Goal: Information Seeking & Learning: Learn about a topic

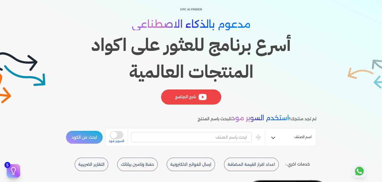
scroll to position [28, 0]
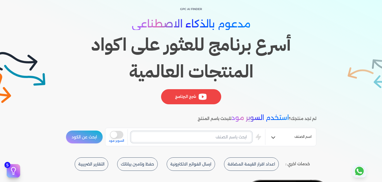
click at [233, 139] on input "text" at bounding box center [191, 137] width 121 height 11
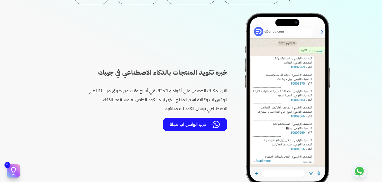
scroll to position [224, 0]
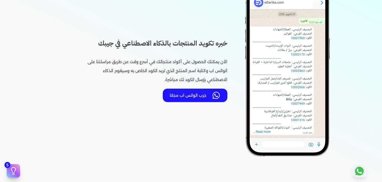
click at [208, 98] on button "جرب الواتس اب مجانا" at bounding box center [195, 95] width 65 height 13
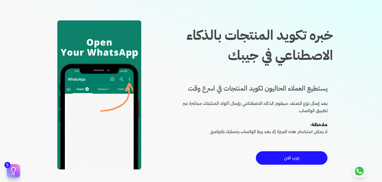
scroll to position [28, 0]
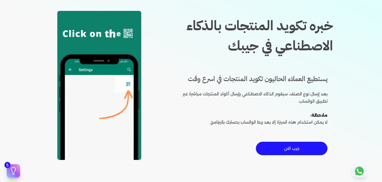
click at [289, 153] on button "جرب الان" at bounding box center [292, 148] width 72 height 13
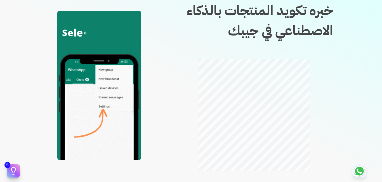
click at [364, 174] on icon at bounding box center [359, 171] width 11 height 11
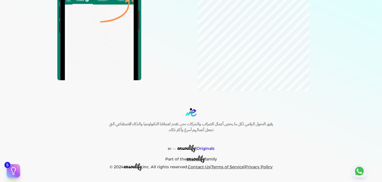
scroll to position [0, 0]
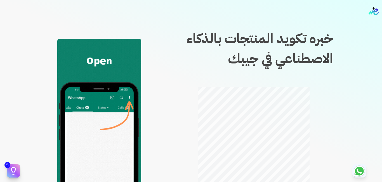
click at [14, 175] on icon at bounding box center [13, 175] width 1 height 0
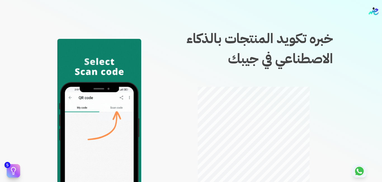
click at [366, 173] on icon at bounding box center [359, 171] width 13 height 13
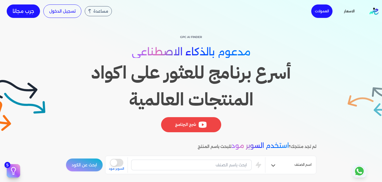
drag, startPoint x: 311, startPoint y: 71, endPoint x: 78, endPoint y: 101, distance: 234.6
click at [78, 101] on h1 "أسرع برنامج للعثور على اكواد المنتجات العالمية" at bounding box center [191, 86] width 251 height 54
copy h1 "أسرع برنامج للعثور على اكواد المنتجات العالمية"
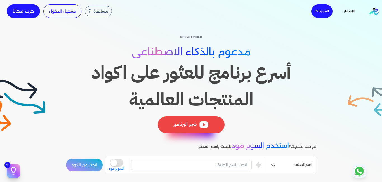
click at [189, 125] on div "شرح البرنامج" at bounding box center [191, 124] width 67 height 17
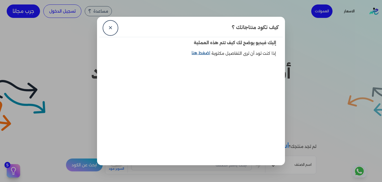
click at [210, 53] on link "اضغط هنا" at bounding box center [202, 56] width 20 height 13
click at [111, 27] on link "✕" at bounding box center [110, 27] width 13 height 13
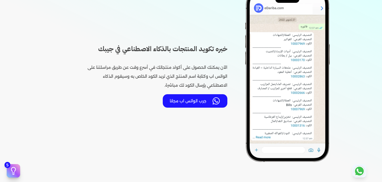
scroll to position [168, 0]
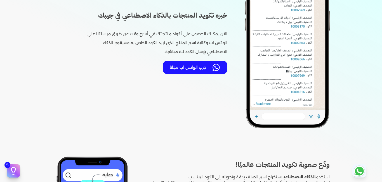
click at [195, 68] on button "جرب الواتس اب مجانا" at bounding box center [195, 67] width 65 height 13
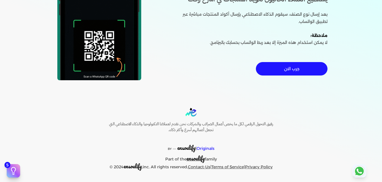
scroll to position [52, 0]
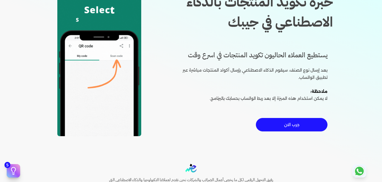
click at [307, 125] on button "جرب الان" at bounding box center [292, 124] width 72 height 13
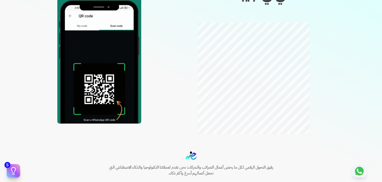
scroll to position [65, 0]
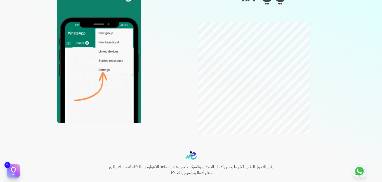
click at [361, 170] on icon at bounding box center [359, 171] width 9 height 9
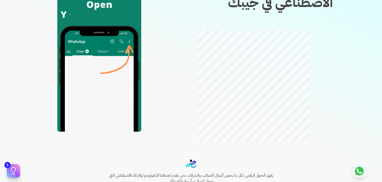
scroll to position [56, 0]
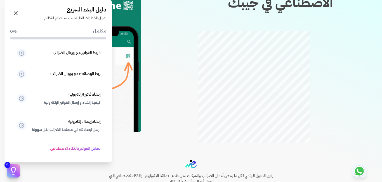
click at [13, 175] on icon at bounding box center [13, 175] width 1 height 0
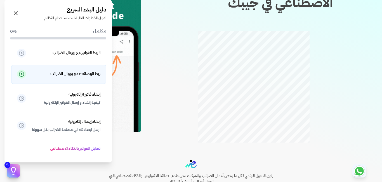
click at [39, 73] on p "ربط الإيصالات مع بورتال الضرائب" at bounding box center [66, 74] width 69 height 8
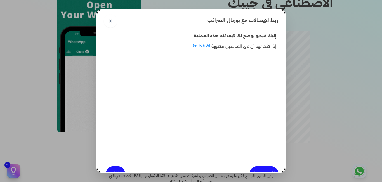
scroll to position [9, 0]
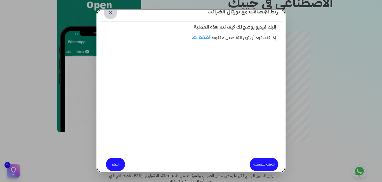
click at [114, 17] on link "✕" at bounding box center [110, 12] width 13 height 13
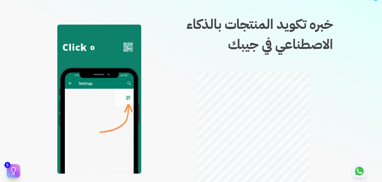
scroll to position [0, 0]
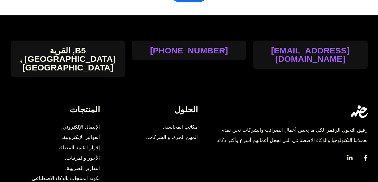
scroll to position [118, 0]
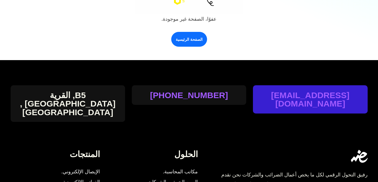
click at [309, 94] on link "hi@edariba.com" at bounding box center [310, 99] width 114 height 17
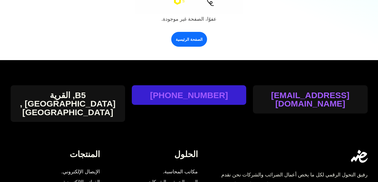
click at [183, 98] on link "01144-20-2001" at bounding box center [189, 95] width 78 height 8
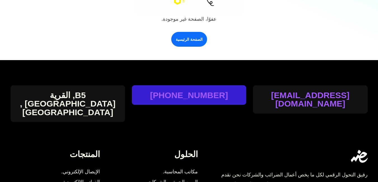
click at [183, 98] on link "01144-20-2001" at bounding box center [189, 95] width 78 height 8
click at [182, 98] on link "01144-20-2001" at bounding box center [189, 95] width 78 height 8
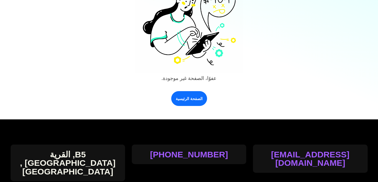
scroll to position [0, 0]
